Goal: Navigation & Orientation: Find specific page/section

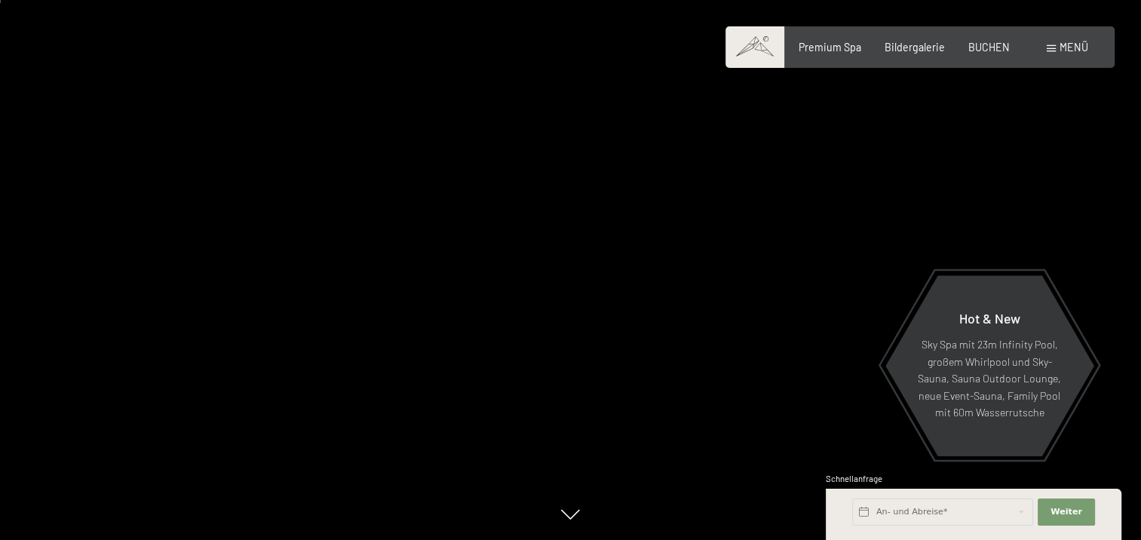
scroll to position [75, 0]
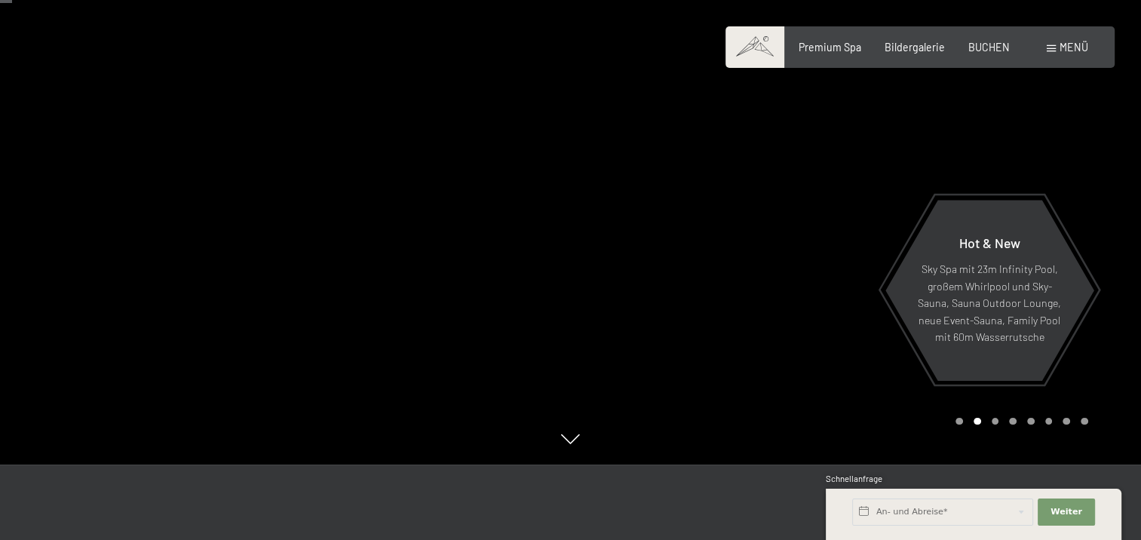
click at [995, 419] on div "Carousel Page 3" at bounding box center [996, 422] width 8 height 8
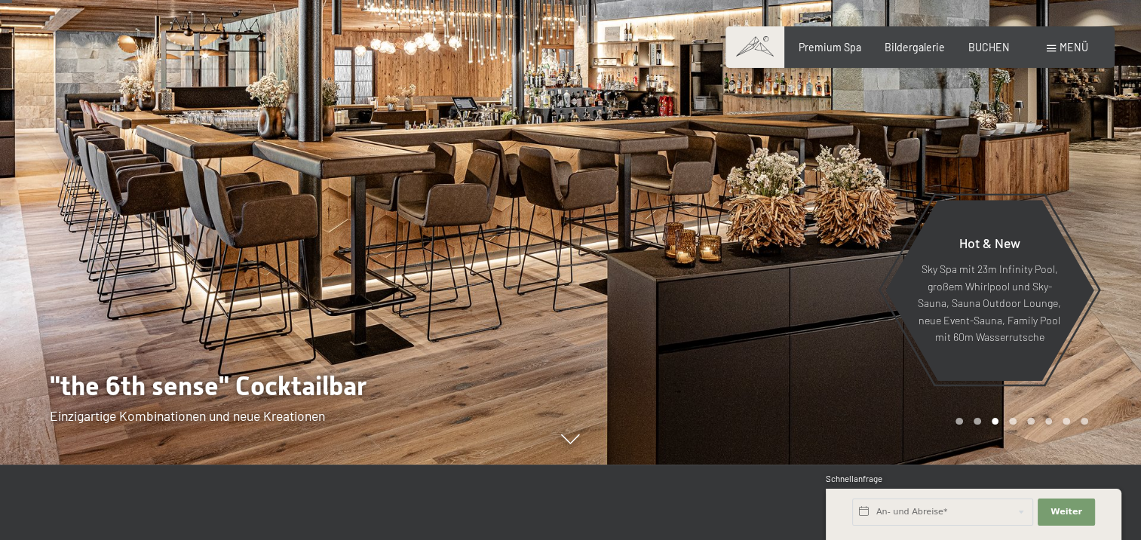
click at [1013, 418] on div "Carousel Page 4" at bounding box center [1013, 422] width 8 height 8
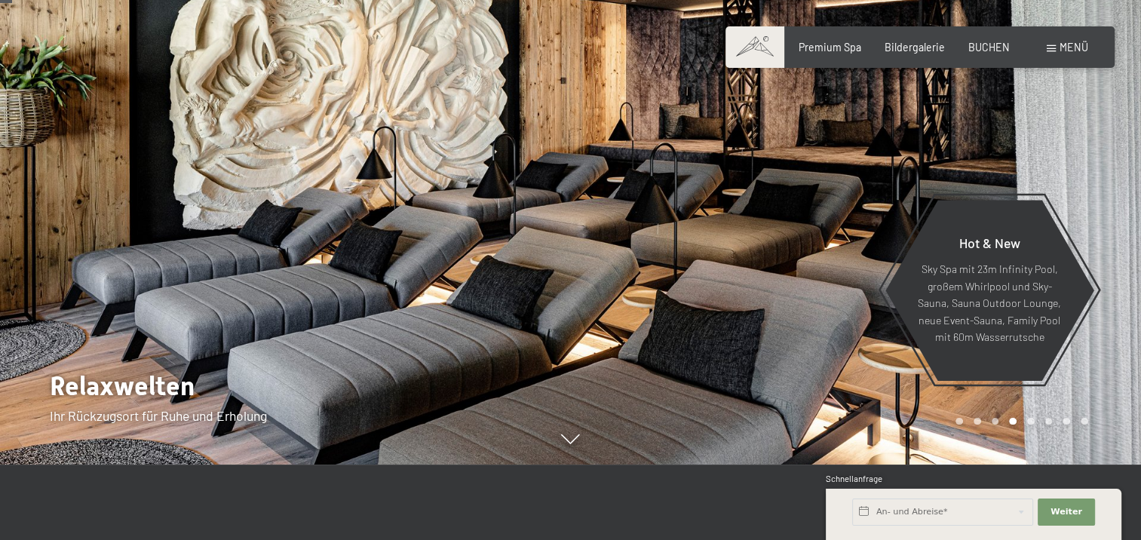
click at [1032, 418] on div "Carousel Page 5" at bounding box center [1031, 422] width 8 height 8
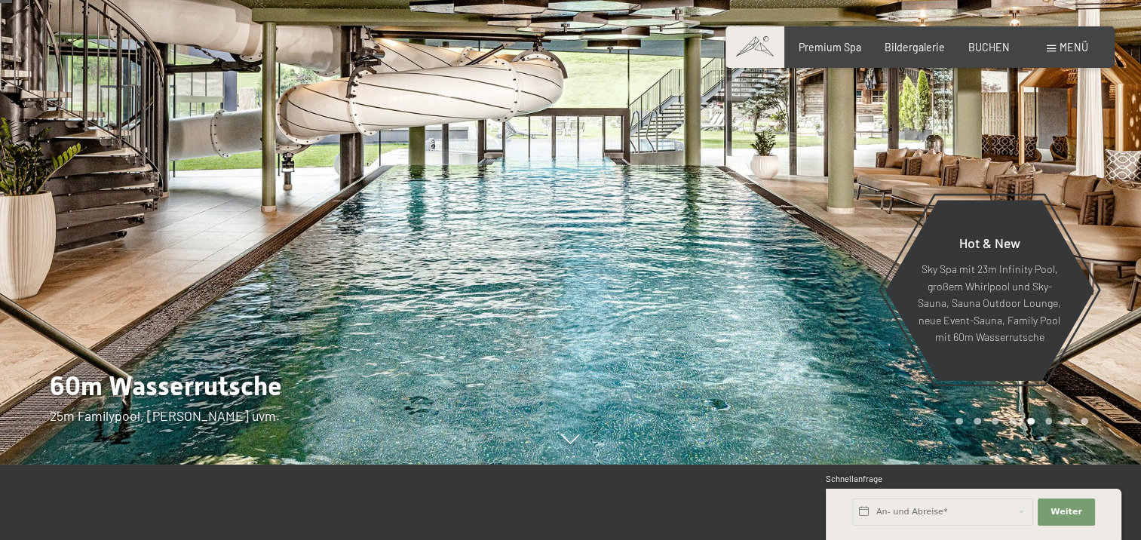
click at [1050, 422] on div "Carousel Page 6" at bounding box center [1049, 422] width 8 height 8
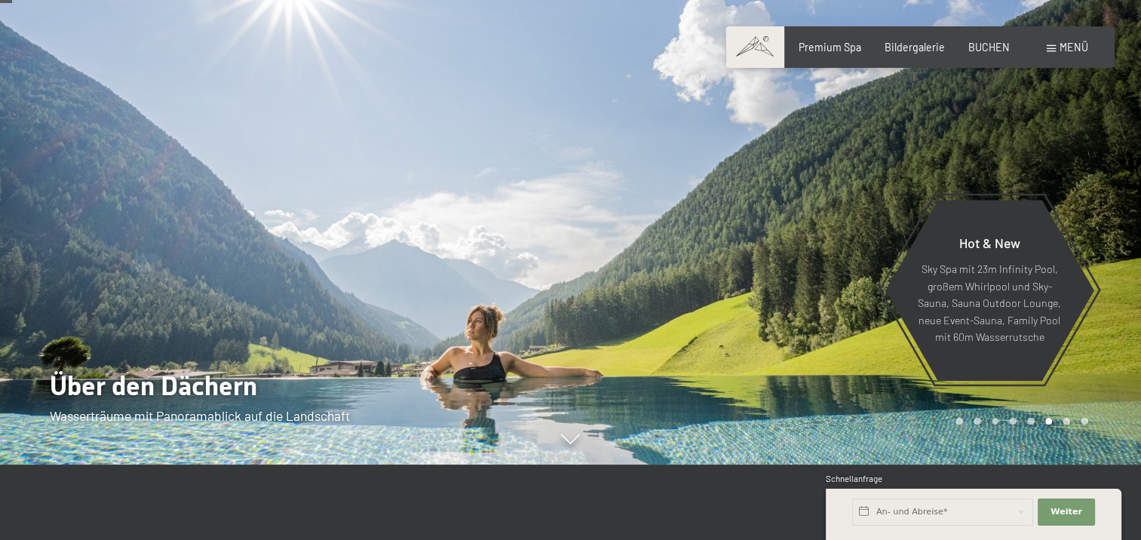
click at [1066, 419] on div "Carousel Page 7" at bounding box center [1066, 422] width 8 height 8
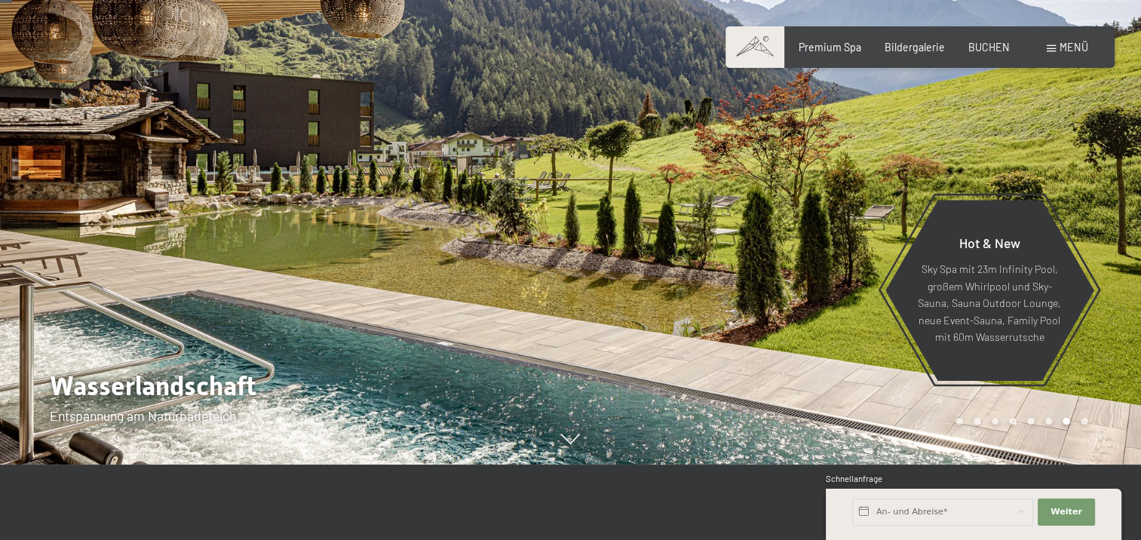
click at [1084, 422] on div "Carousel Page 8" at bounding box center [1085, 422] width 8 height 8
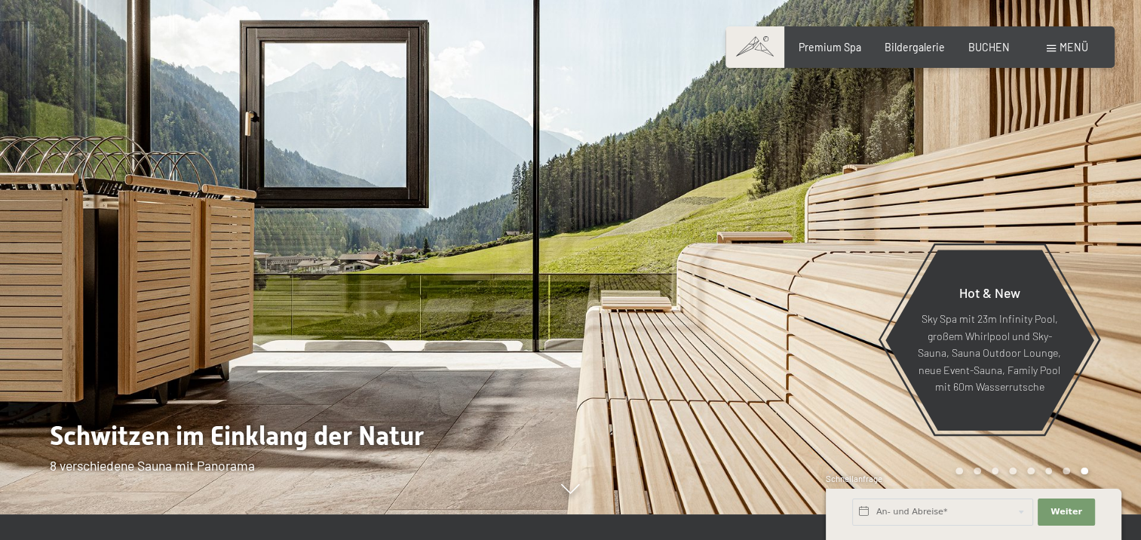
scroll to position [0, 0]
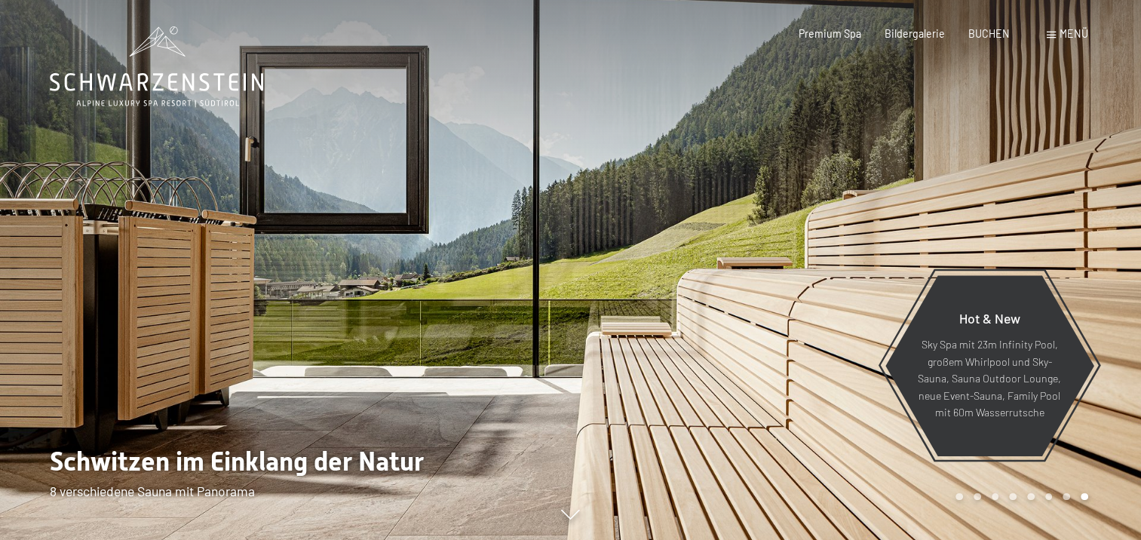
click at [165, 39] on icon at bounding box center [156, 66] width 213 height 81
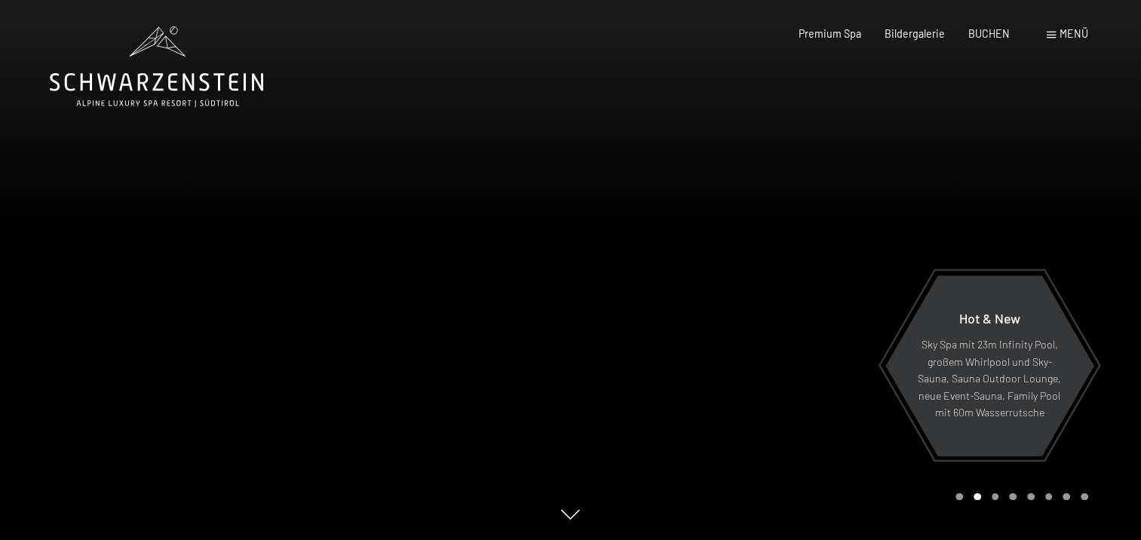
click at [1054, 30] on div "Menü" at bounding box center [1067, 33] width 41 height 15
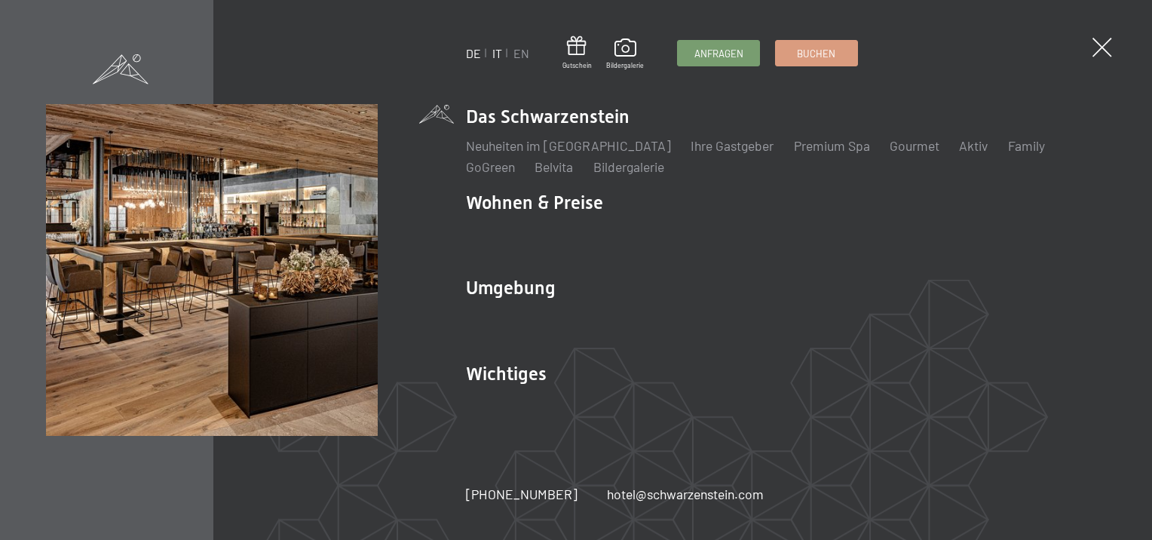
click at [496, 48] on link "IT" at bounding box center [497, 53] width 10 height 14
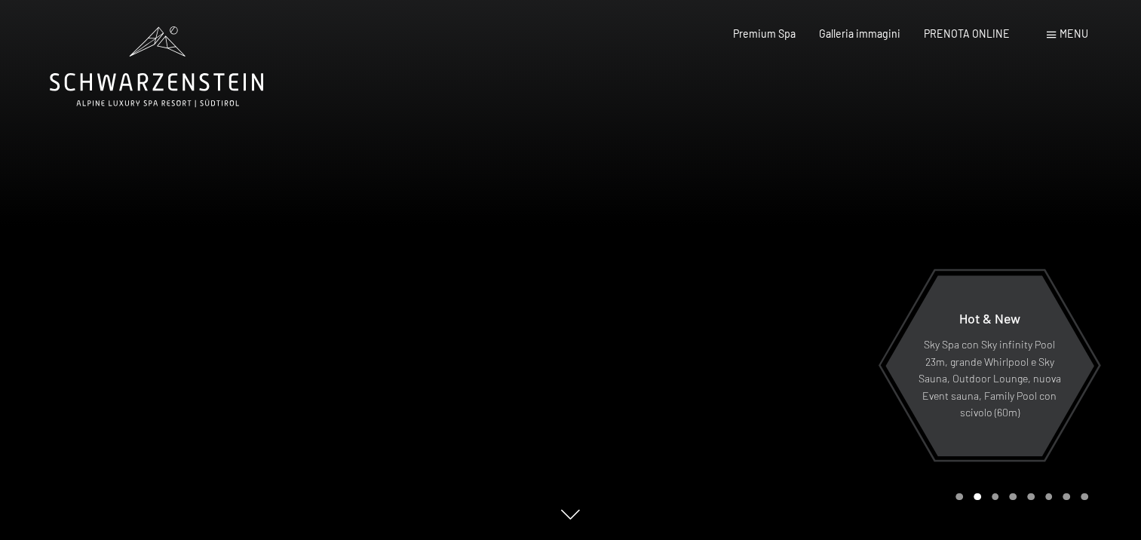
click at [1078, 31] on span "Menu" at bounding box center [1073, 33] width 29 height 13
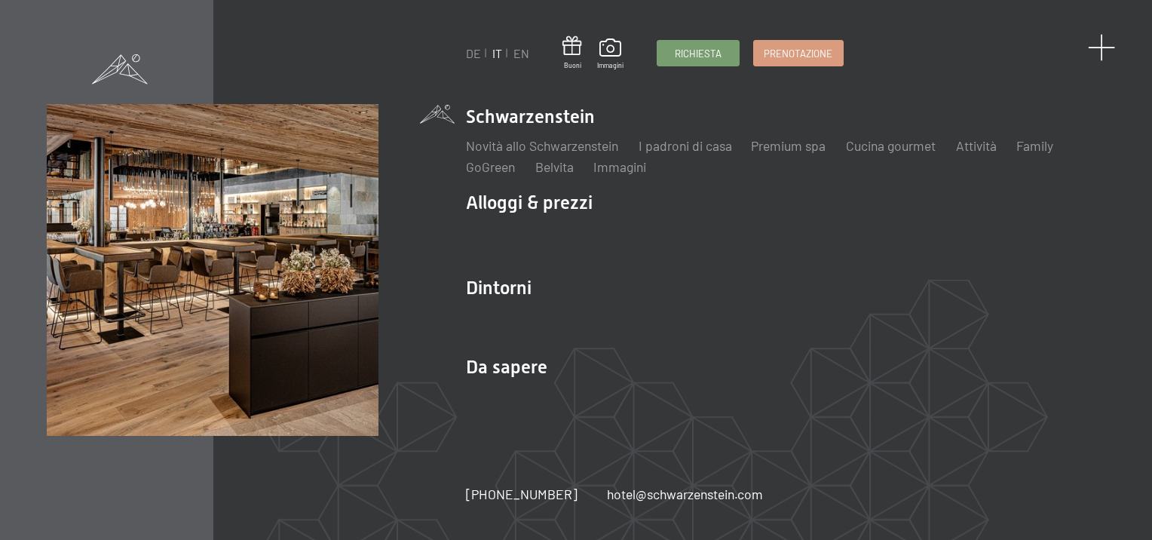
click at [1103, 42] on span at bounding box center [1102, 48] width 28 height 28
